Goal: Navigation & Orientation: Find specific page/section

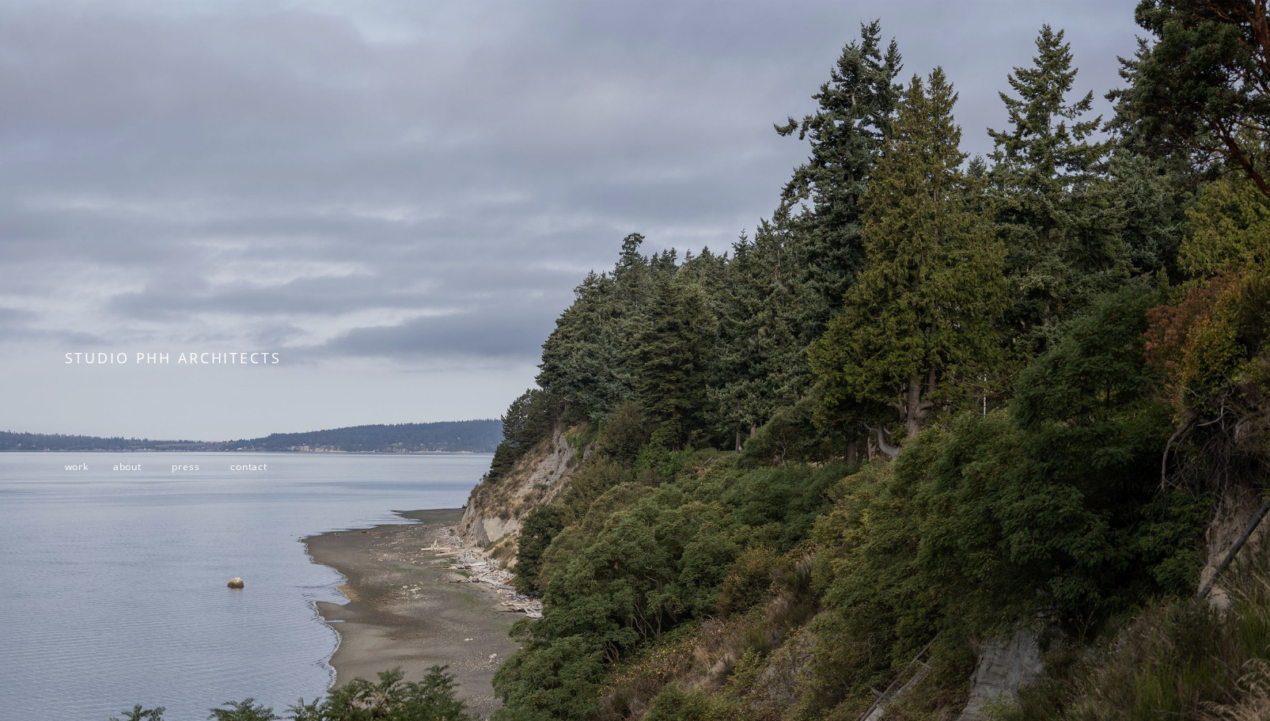
click at [76, 473] on span "work" at bounding box center [77, 466] width 24 height 13
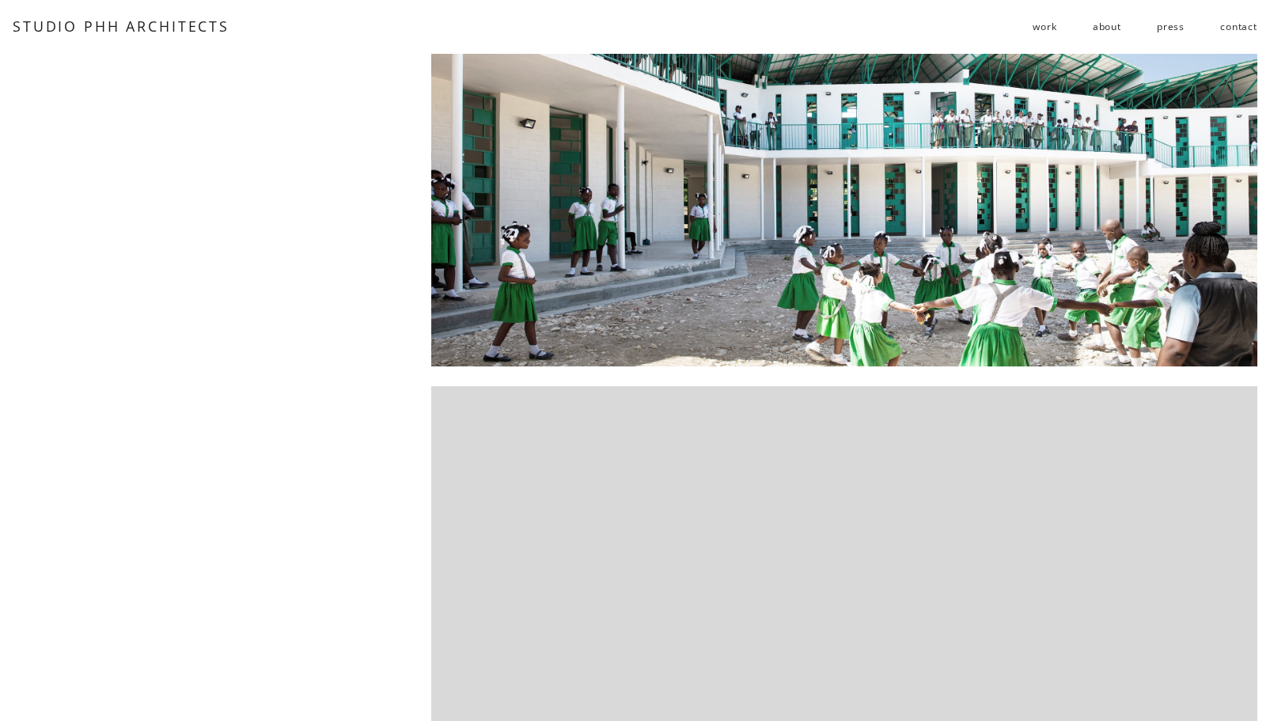
scroll to position [792, 0]
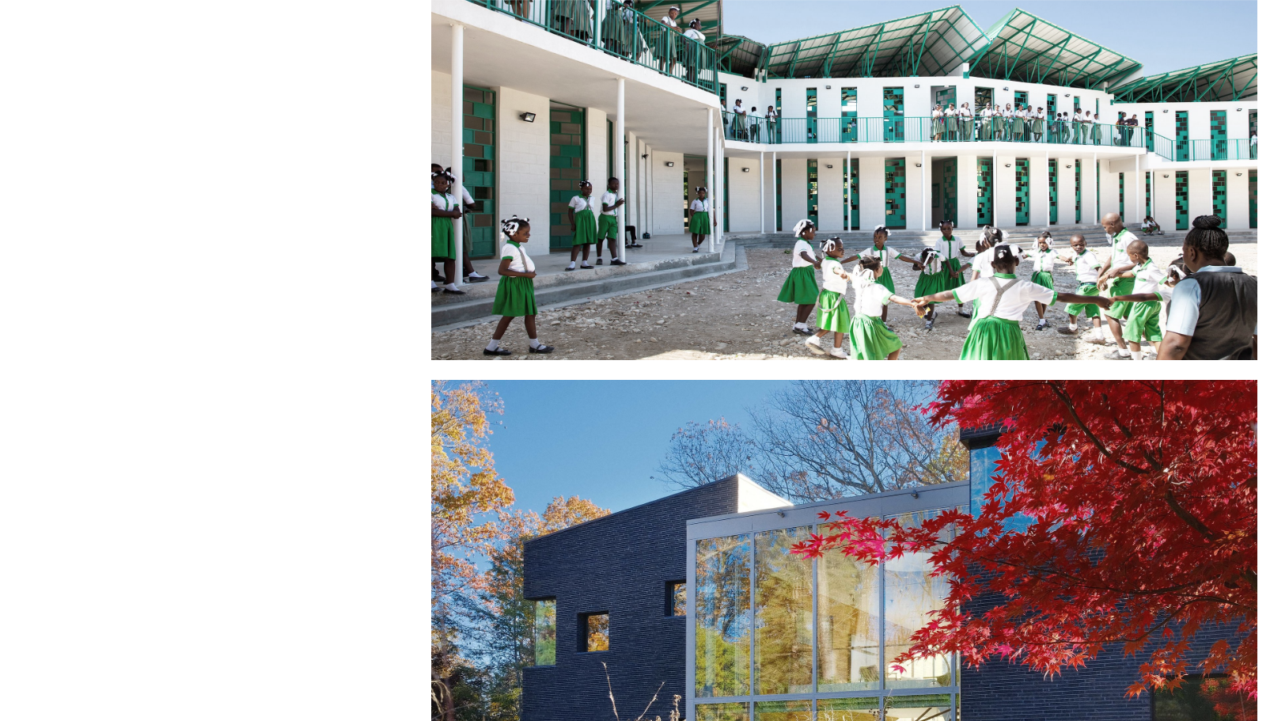
click at [898, 211] on div at bounding box center [844, 90] width 826 height 539
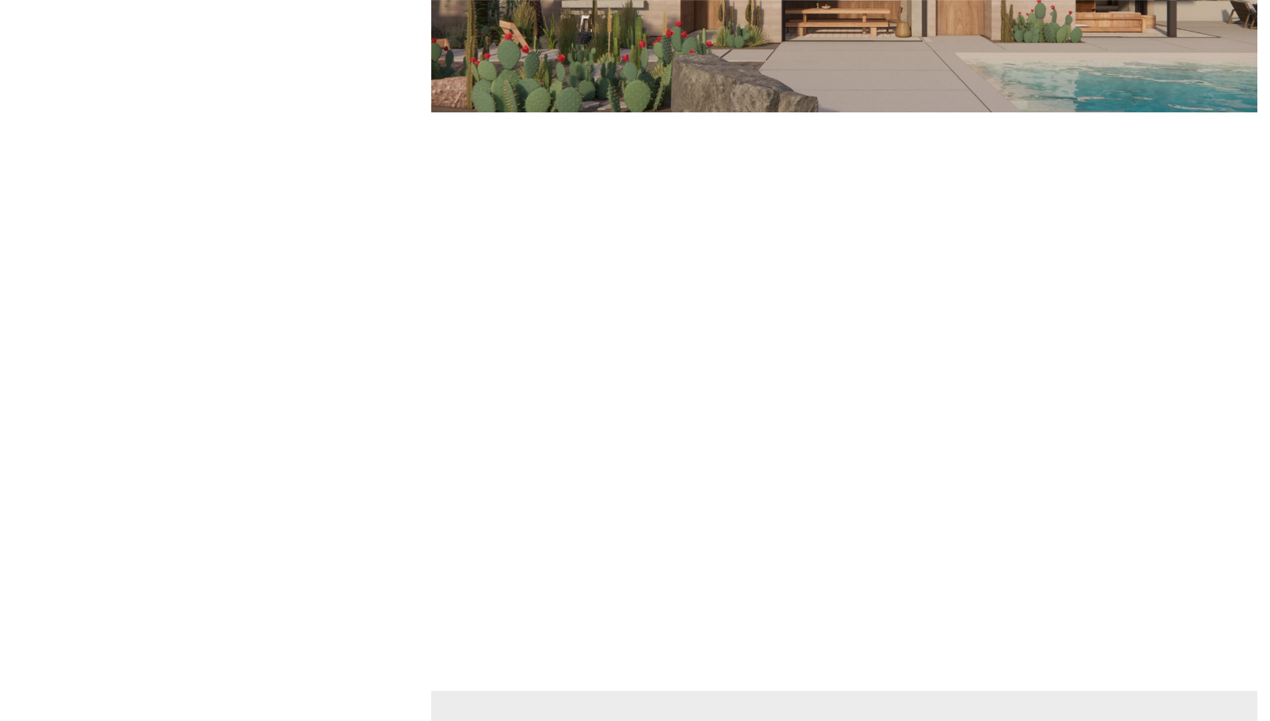
scroll to position [3958, 0]
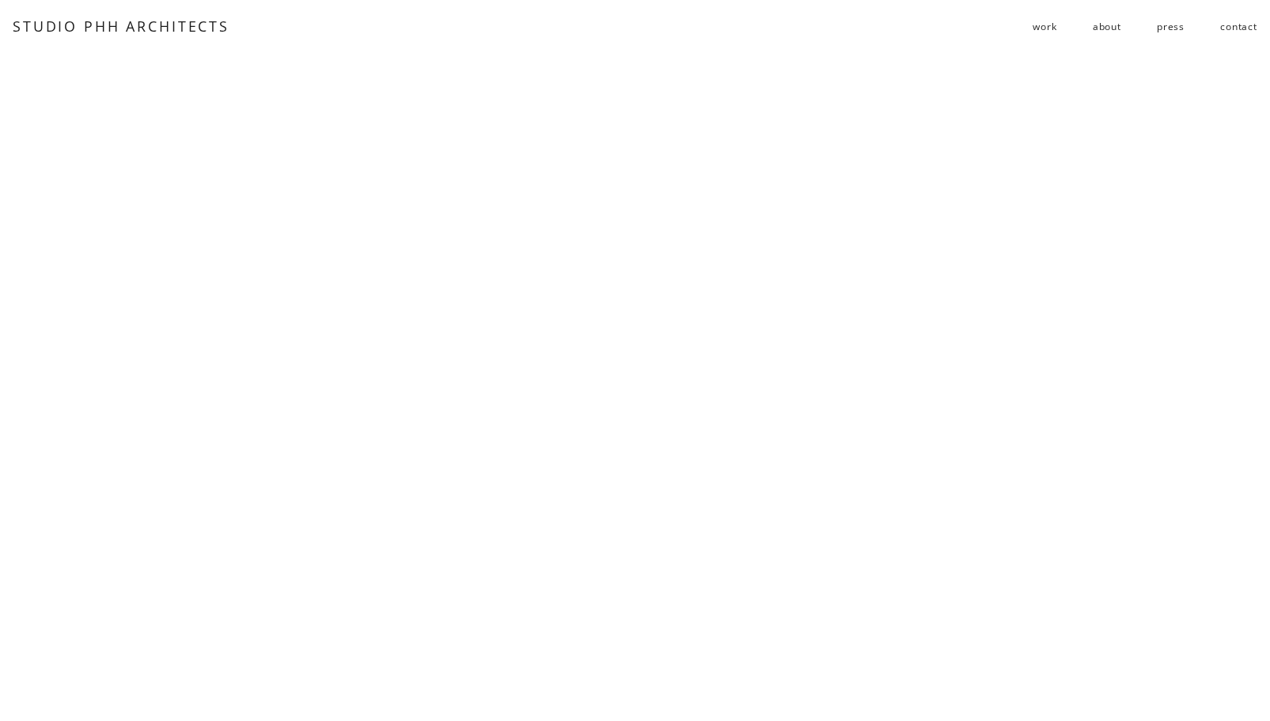
scroll to position [6731, 0]
